Goal: Go to known website: Access a specific website the user already knows

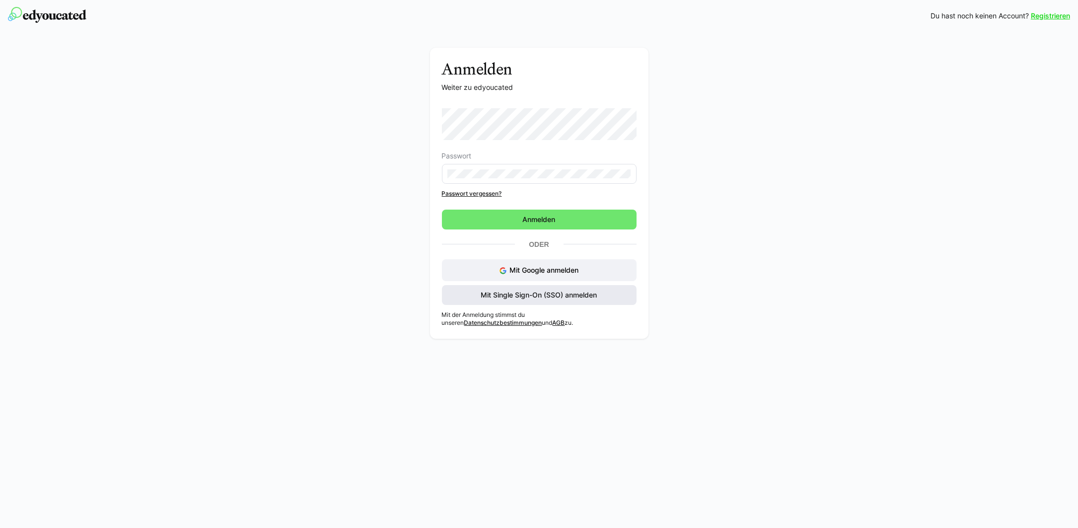
click at [508, 301] on span "Mit Single Sign-On (SSO) anmelden" at bounding box center [539, 295] width 195 height 20
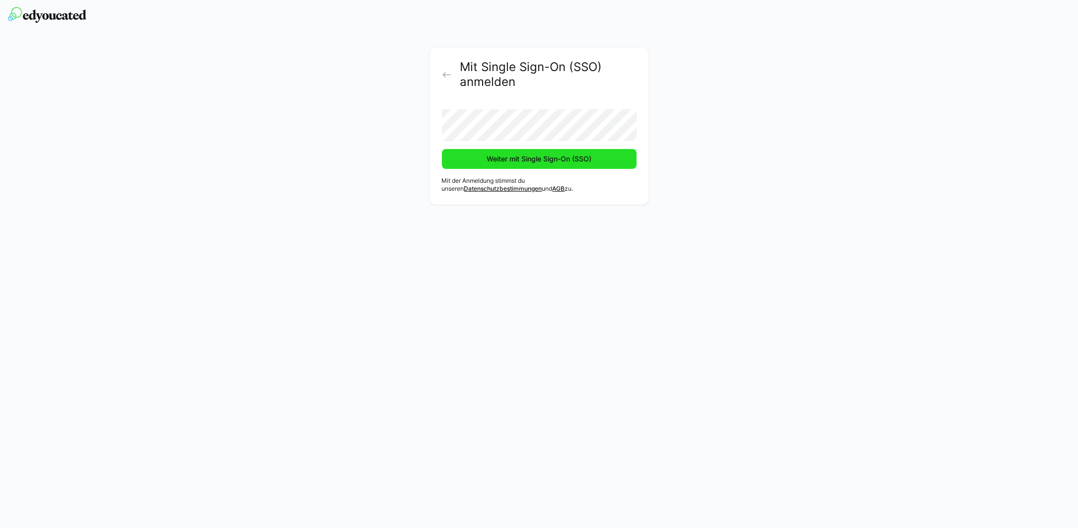
click at [490, 159] on span "Weiter mit Single Sign-On (SSO)" at bounding box center [539, 159] width 108 height 10
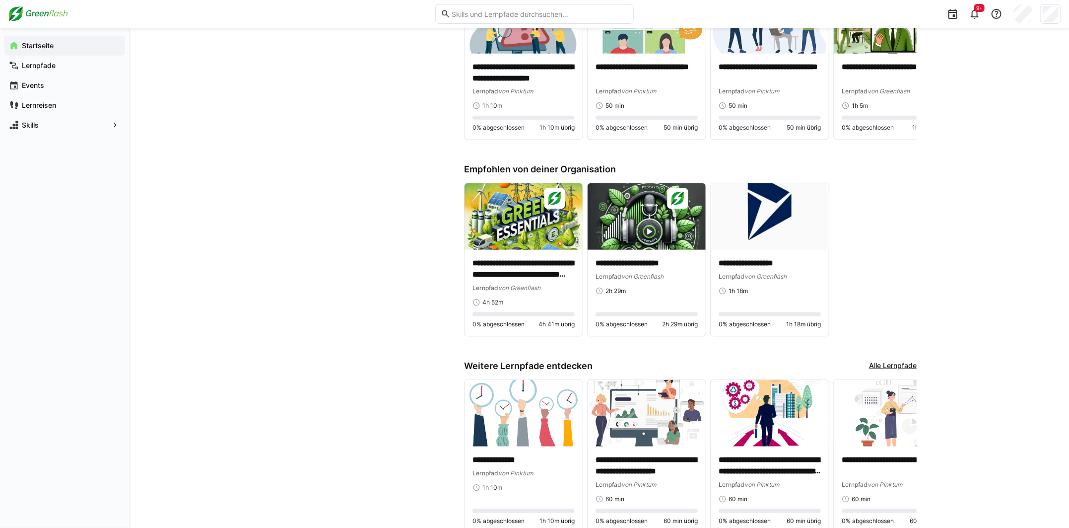
scroll to position [636, 0]
